Goal: Task Accomplishment & Management: Complete application form

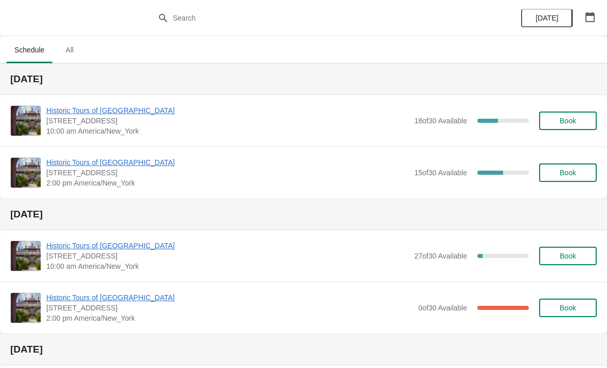
click at [137, 114] on span "Historic Tours of [GEOGRAPHIC_DATA]" at bounding box center [227, 110] width 363 height 10
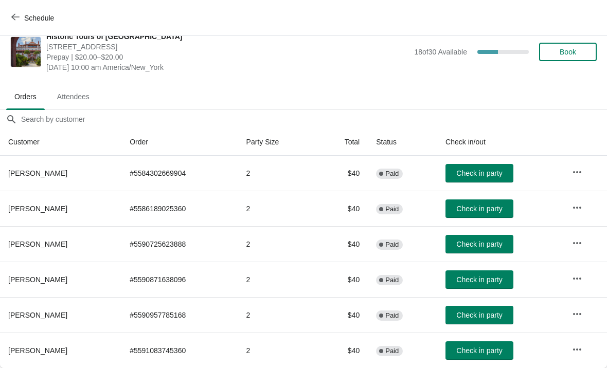
scroll to position [15, 0]
click at [479, 314] on span "Check in party" at bounding box center [479, 315] width 46 height 8
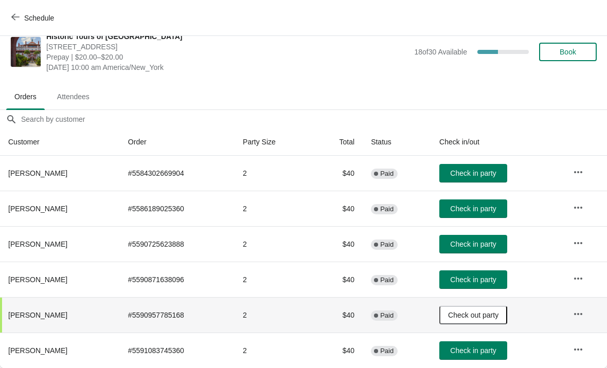
click at [571, 46] on button "Book" at bounding box center [568, 52] width 58 height 19
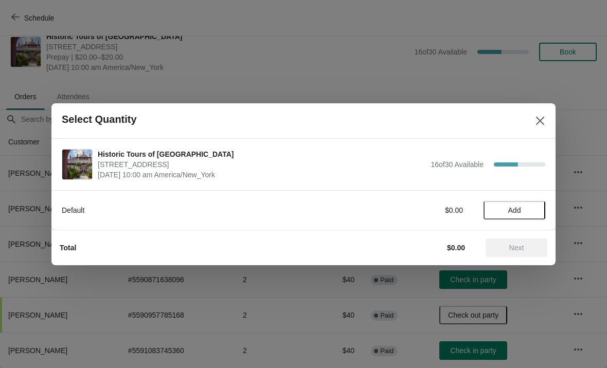
click at [509, 216] on button "Add" at bounding box center [514, 210] width 62 height 19
click at [536, 205] on icon at bounding box center [532, 210] width 11 height 11
click at [528, 250] on span "Next" at bounding box center [516, 248] width 45 height 8
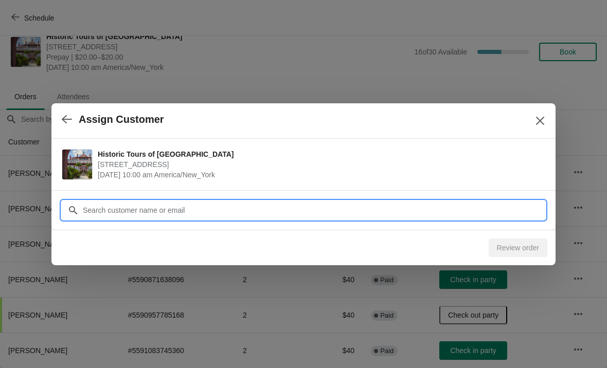
click at [431, 205] on input "Customer" at bounding box center [313, 210] width 463 height 19
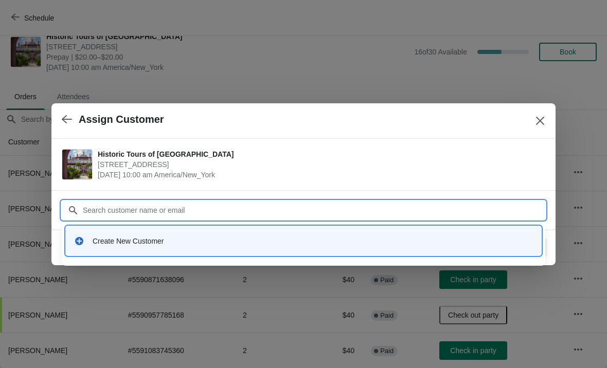
click at [133, 246] on div "Create New Customer" at bounding box center [313, 241] width 440 height 10
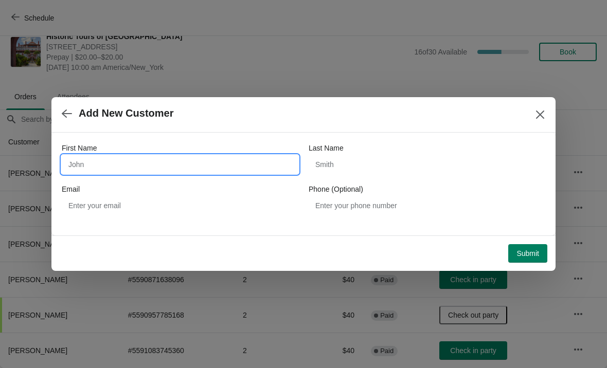
click at [124, 160] on input "First Name" at bounding box center [180, 164] width 237 height 19
type input "Steve"
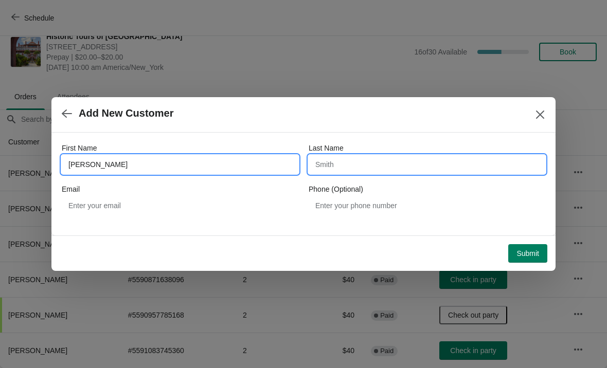
click at [382, 173] on input "Last Name" at bounding box center [427, 164] width 237 height 19
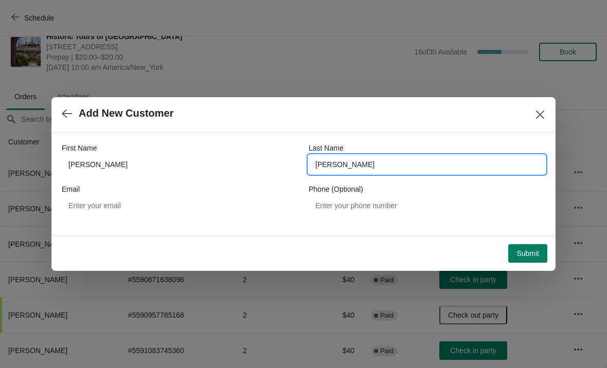
type input "Sheehan"
click at [428, 125] on div "Add New Customer" at bounding box center [303, 114] width 504 height 35
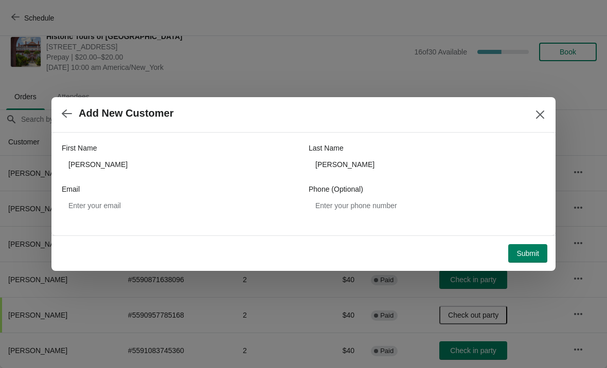
click at [528, 256] on span "Submit" at bounding box center [527, 253] width 23 height 8
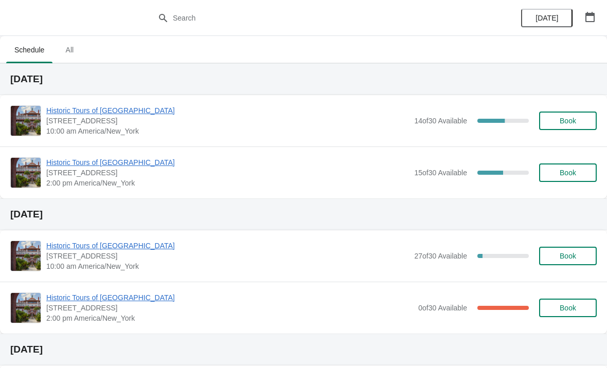
click at [139, 112] on span "Historic Tours of [GEOGRAPHIC_DATA]" at bounding box center [227, 110] width 363 height 10
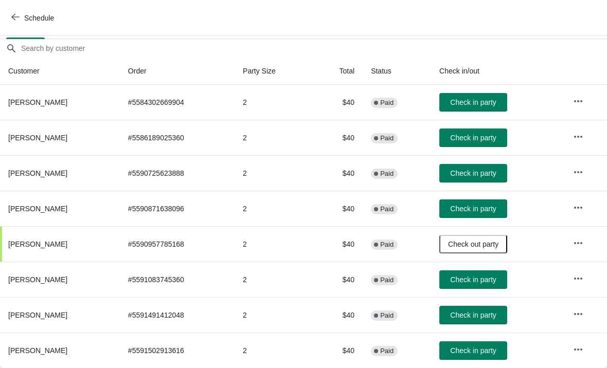
scroll to position [86, 0]
click at [495, 351] on span "Check in party" at bounding box center [473, 351] width 46 height 8
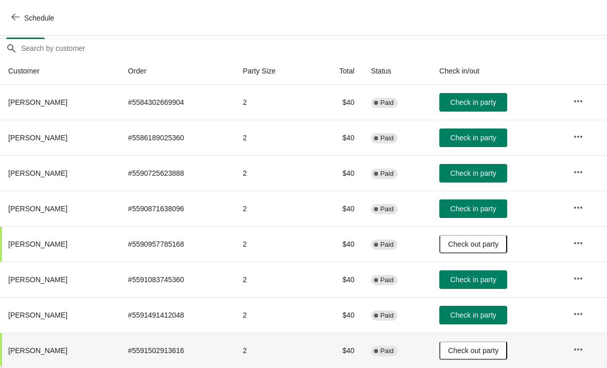
click at [496, 175] on span "Check in party" at bounding box center [473, 173] width 46 height 8
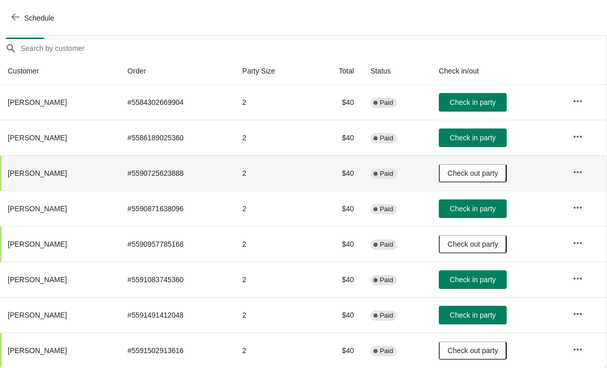
scroll to position [86, 1]
click at [483, 285] on button "Check in party" at bounding box center [473, 279] width 68 height 19
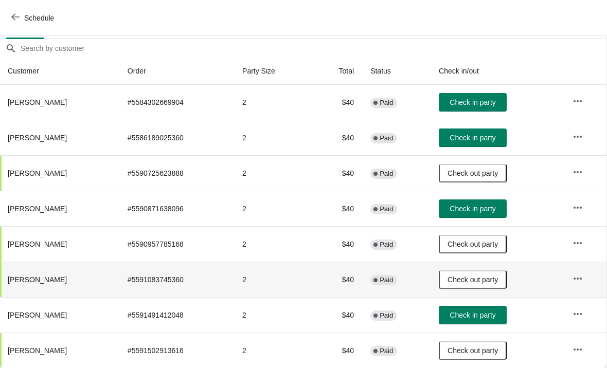
click at [495, 101] on span "Check in party" at bounding box center [472, 102] width 46 height 8
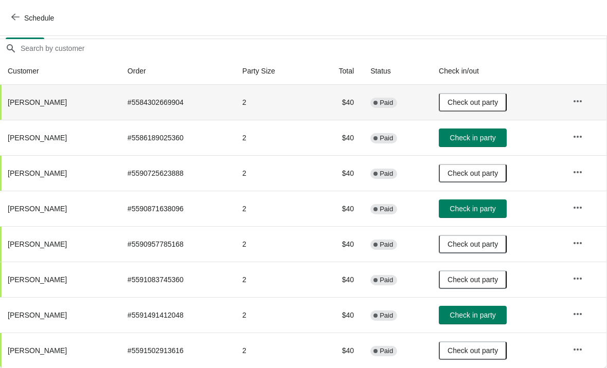
click at [506, 146] on button "Check in party" at bounding box center [473, 138] width 68 height 19
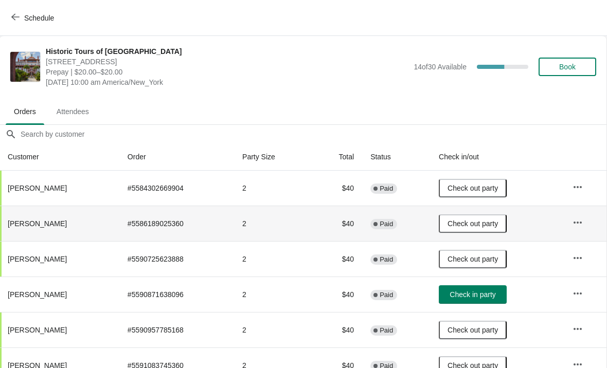
scroll to position [0, 1]
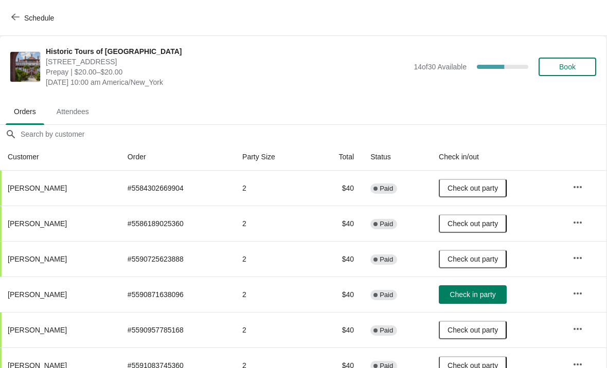
click at [577, 52] on div "Historic Tours of Flagler College 74 King Street, St. Augustine, FL, USA Prepay…" at bounding box center [321, 66] width 550 height 41
click at [572, 70] on span "Book" at bounding box center [567, 67] width 16 height 8
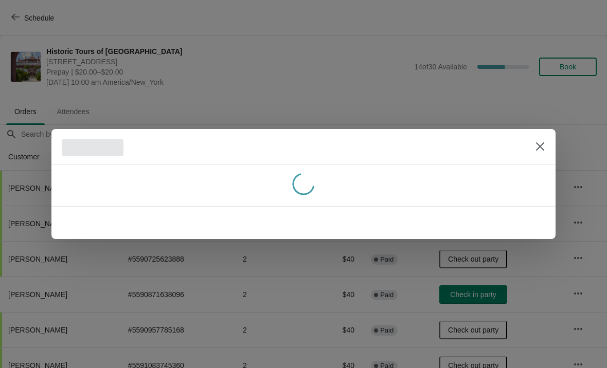
scroll to position [0, 0]
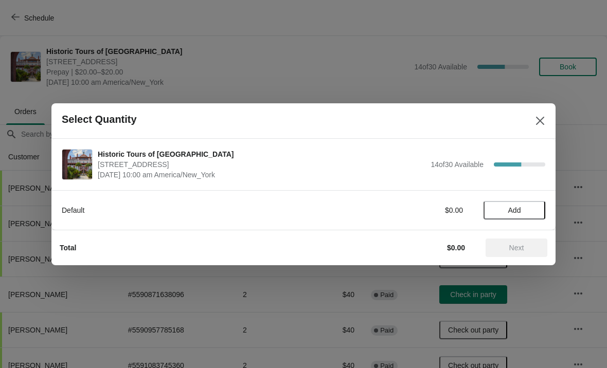
click at [512, 210] on span "Add" at bounding box center [514, 210] width 13 height 8
click at [536, 209] on icon at bounding box center [532, 210] width 11 height 11
click at [522, 249] on span "Next" at bounding box center [516, 248] width 15 height 8
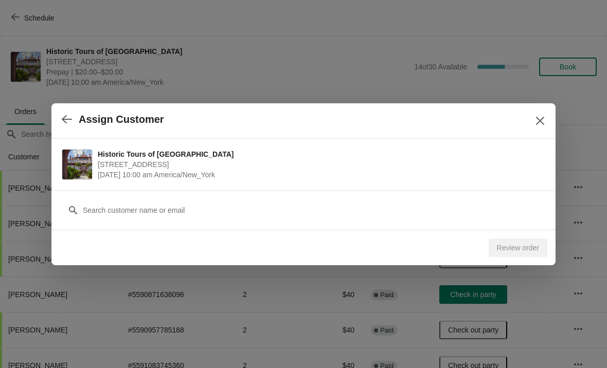
click at [365, 230] on div "Review order" at bounding box center [299, 243] width 496 height 27
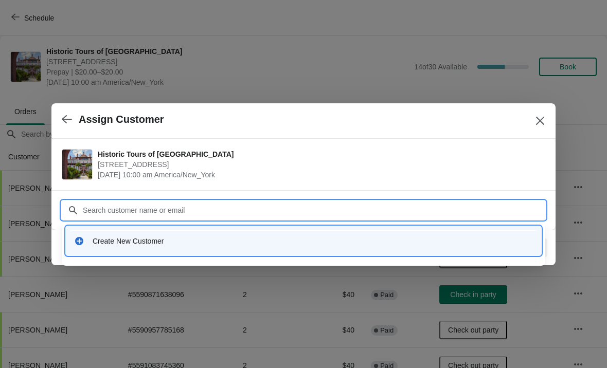
click at [390, 245] on div "Create New Customer" at bounding box center [313, 241] width 440 height 10
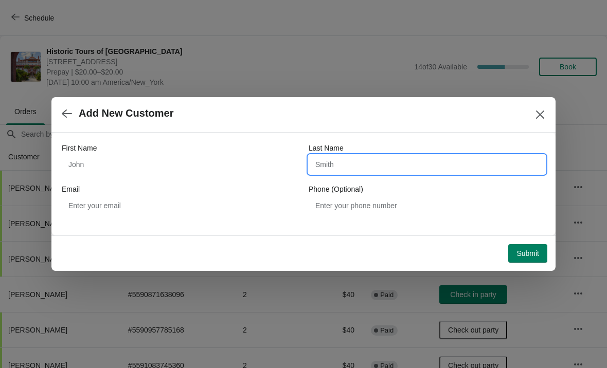
click at [400, 167] on input "Last Name" at bounding box center [427, 164] width 237 height 19
type input "[PERSON_NAME]"
click at [405, 132] on div "Add New Customer" at bounding box center [303, 114] width 504 height 35
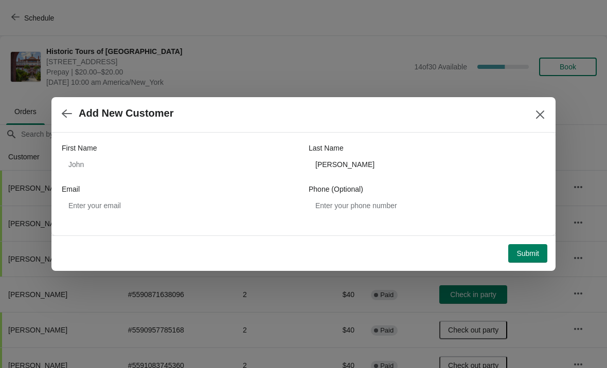
click at [532, 255] on span "Submit" at bounding box center [527, 253] width 23 height 8
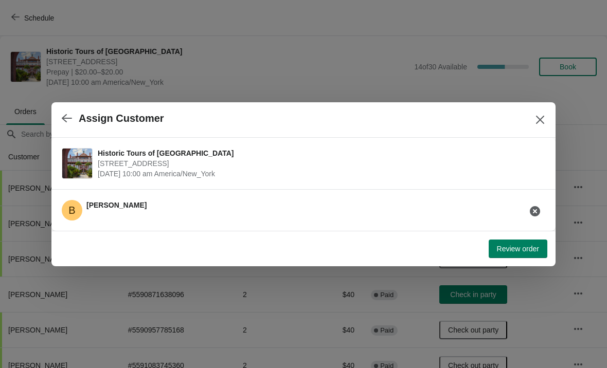
click at [523, 254] on button "Review order" at bounding box center [518, 249] width 59 height 19
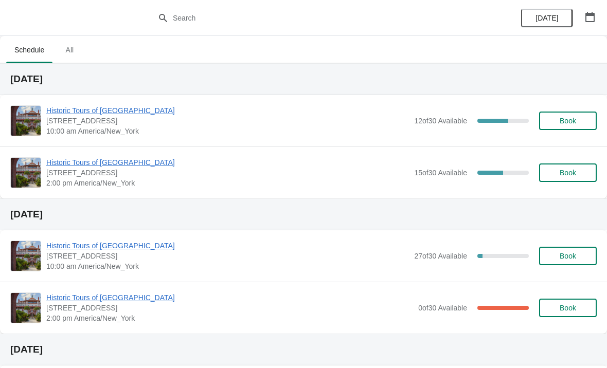
click at [73, 115] on span "Historic Tours of [GEOGRAPHIC_DATA]" at bounding box center [227, 110] width 363 height 10
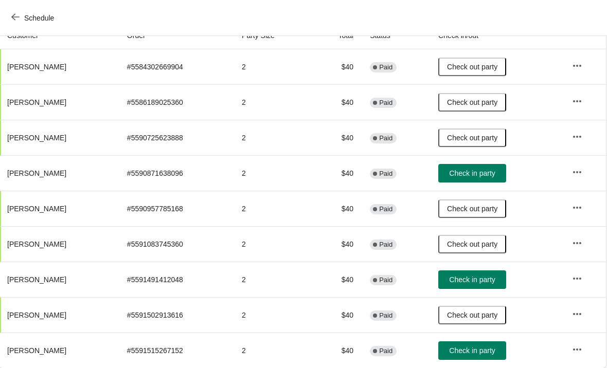
scroll to position [121, 1]
click at [495, 347] on span "Check in party" at bounding box center [472, 351] width 46 height 8
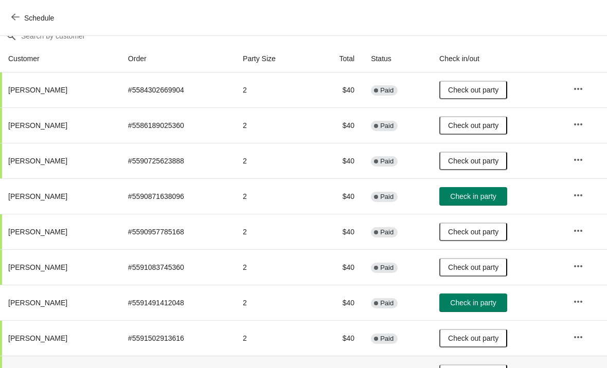
scroll to position [97, 0]
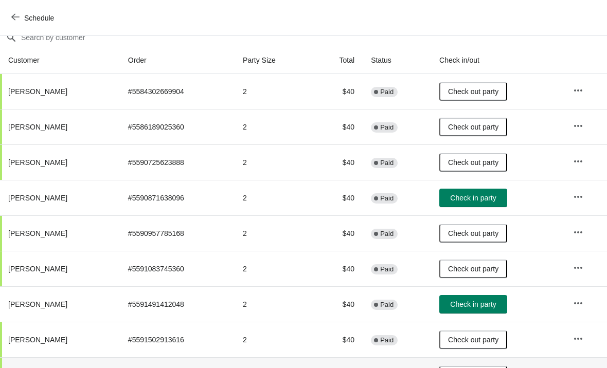
click at [487, 206] on button "Check in party" at bounding box center [473, 198] width 68 height 19
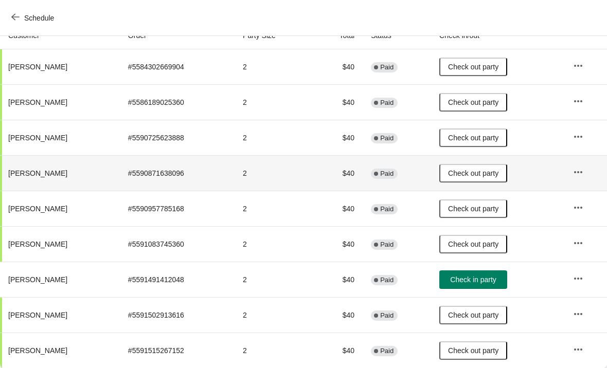
scroll to position [121, 0]
click at [489, 282] on span "Check in party" at bounding box center [473, 280] width 46 height 8
